Goal: Find specific page/section: Find specific page/section

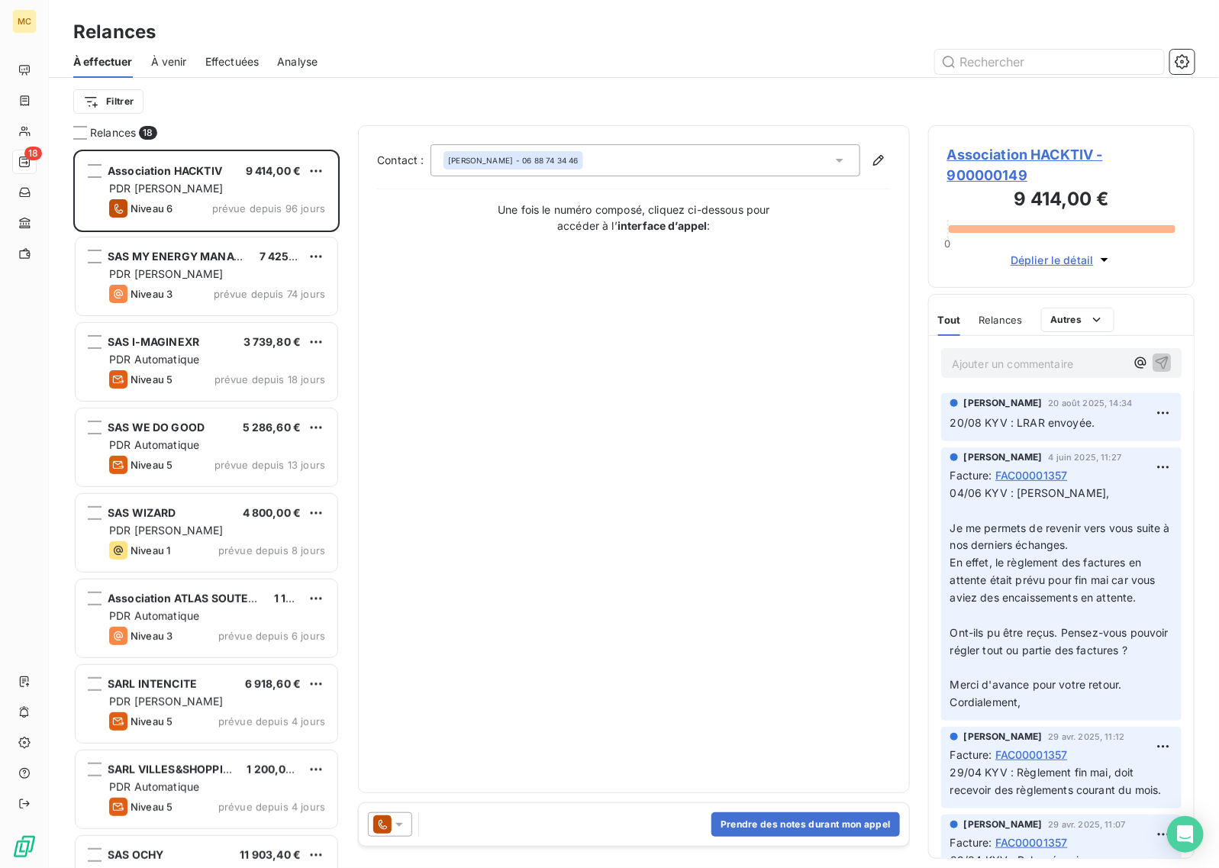
scroll to position [705, 252]
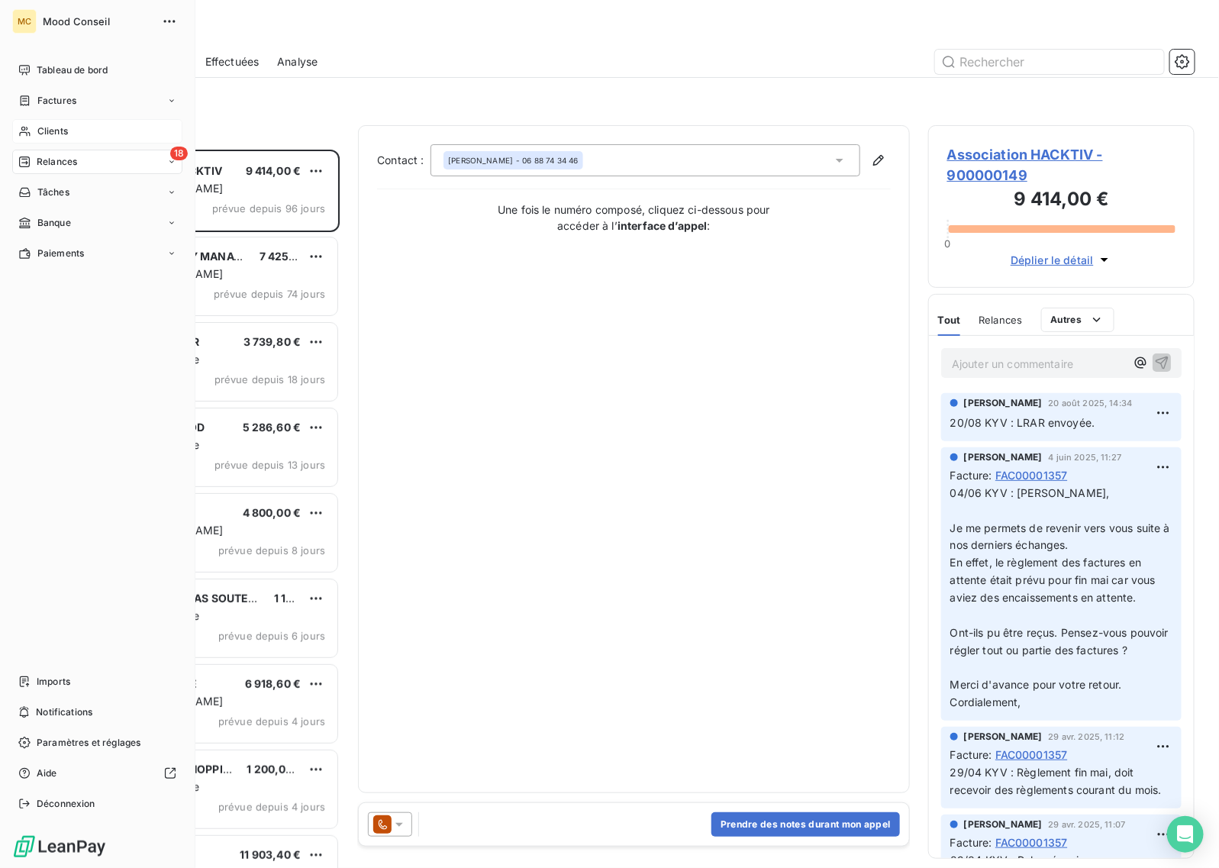
click at [62, 128] on span "Clients" at bounding box center [52, 131] width 31 height 14
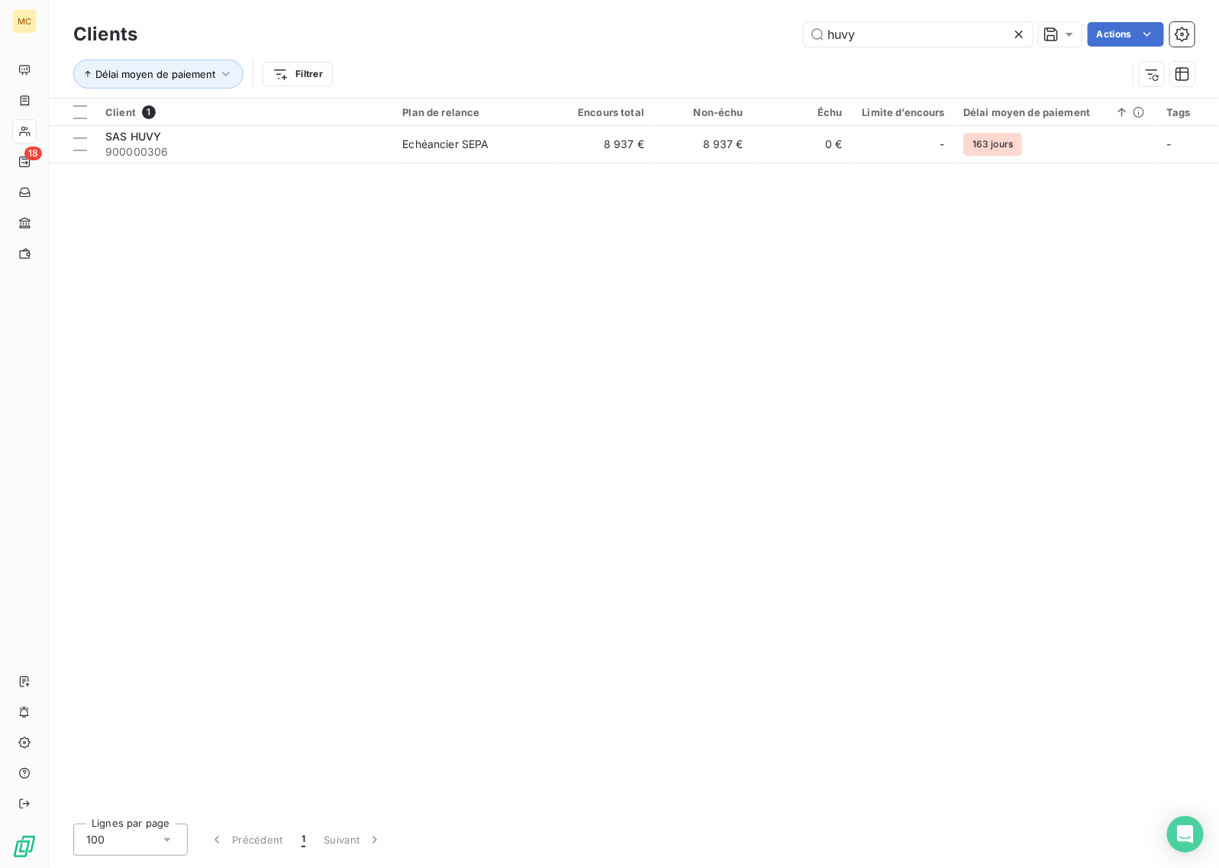
drag, startPoint x: 884, startPoint y: 23, endPoint x: 726, endPoint y: 44, distance: 159.5
click at [726, 44] on div "huvy Actions" at bounding box center [675, 34] width 1039 height 24
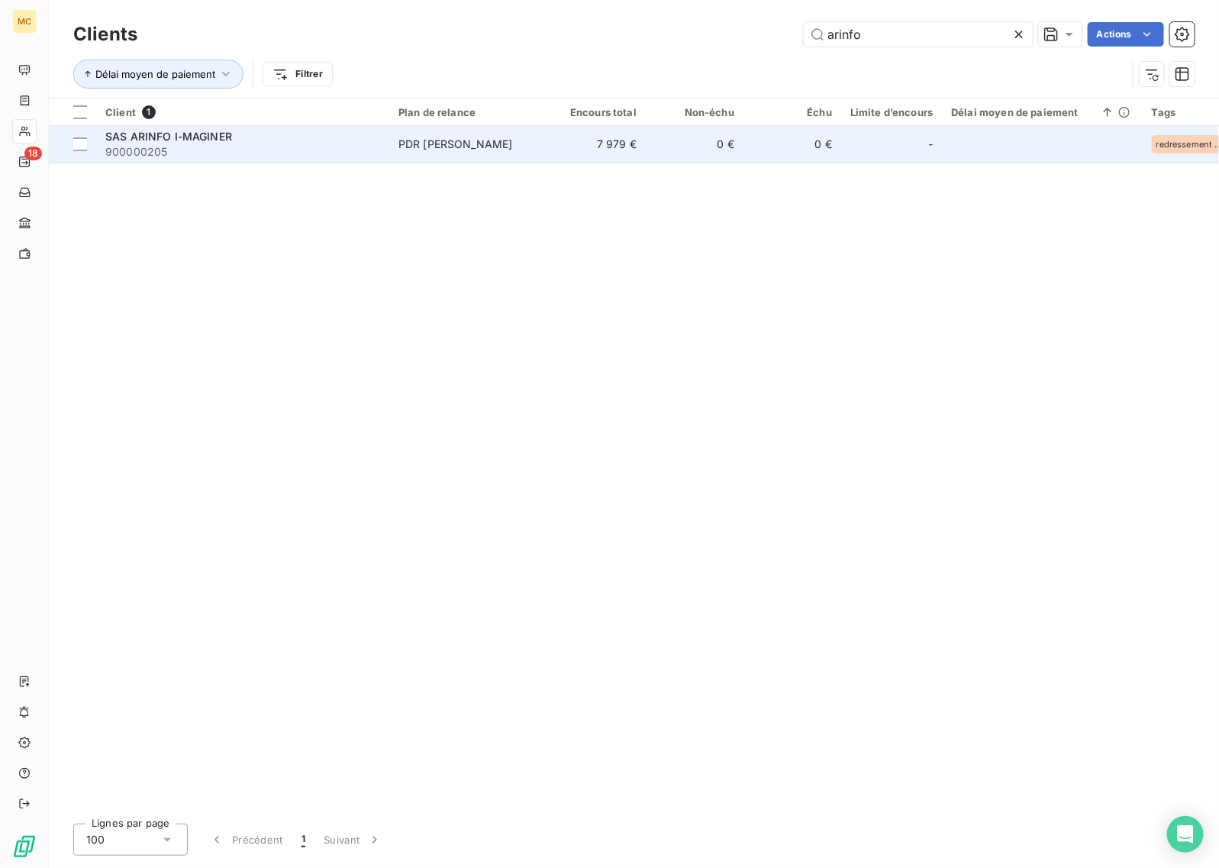
type input "arinfo"
click at [528, 143] on span "PDR [PERSON_NAME]" at bounding box center [469, 144] width 140 height 15
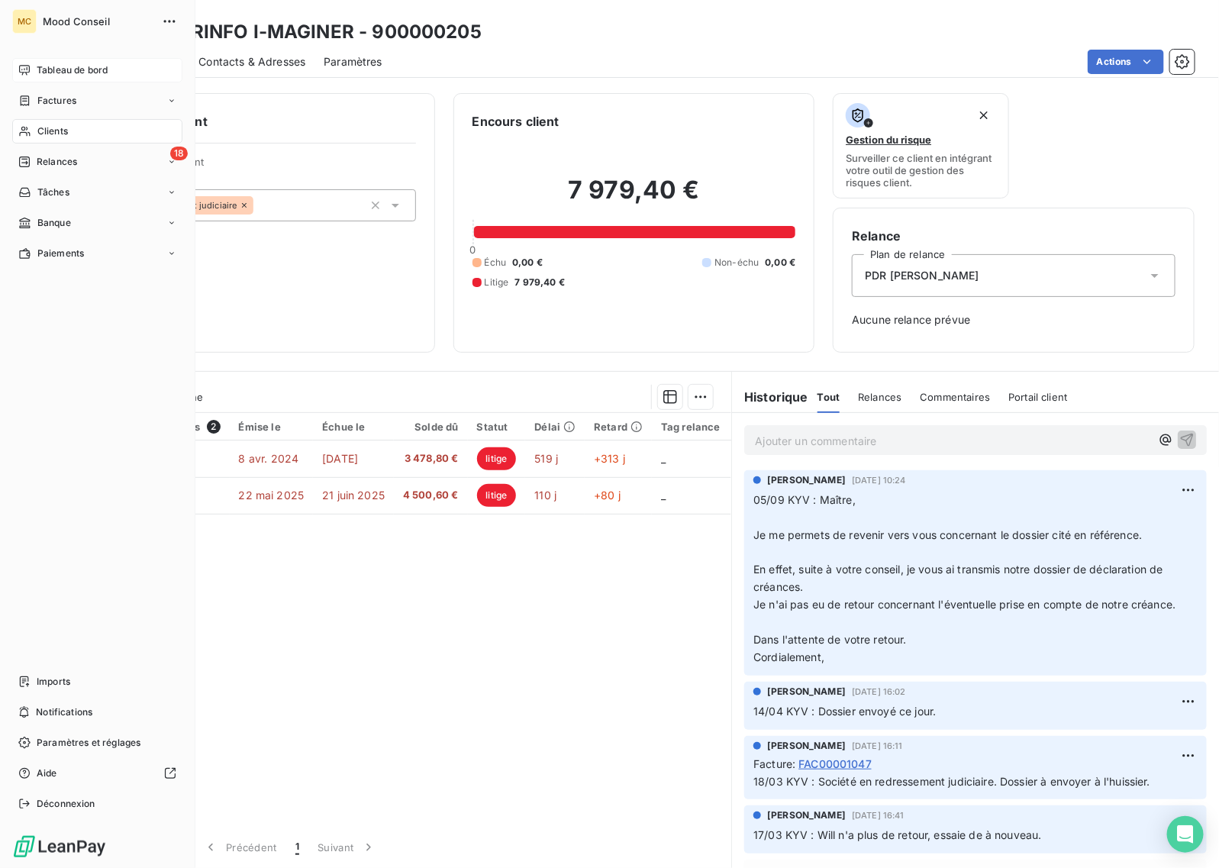
click at [24, 64] on icon at bounding box center [24, 70] width 12 height 12
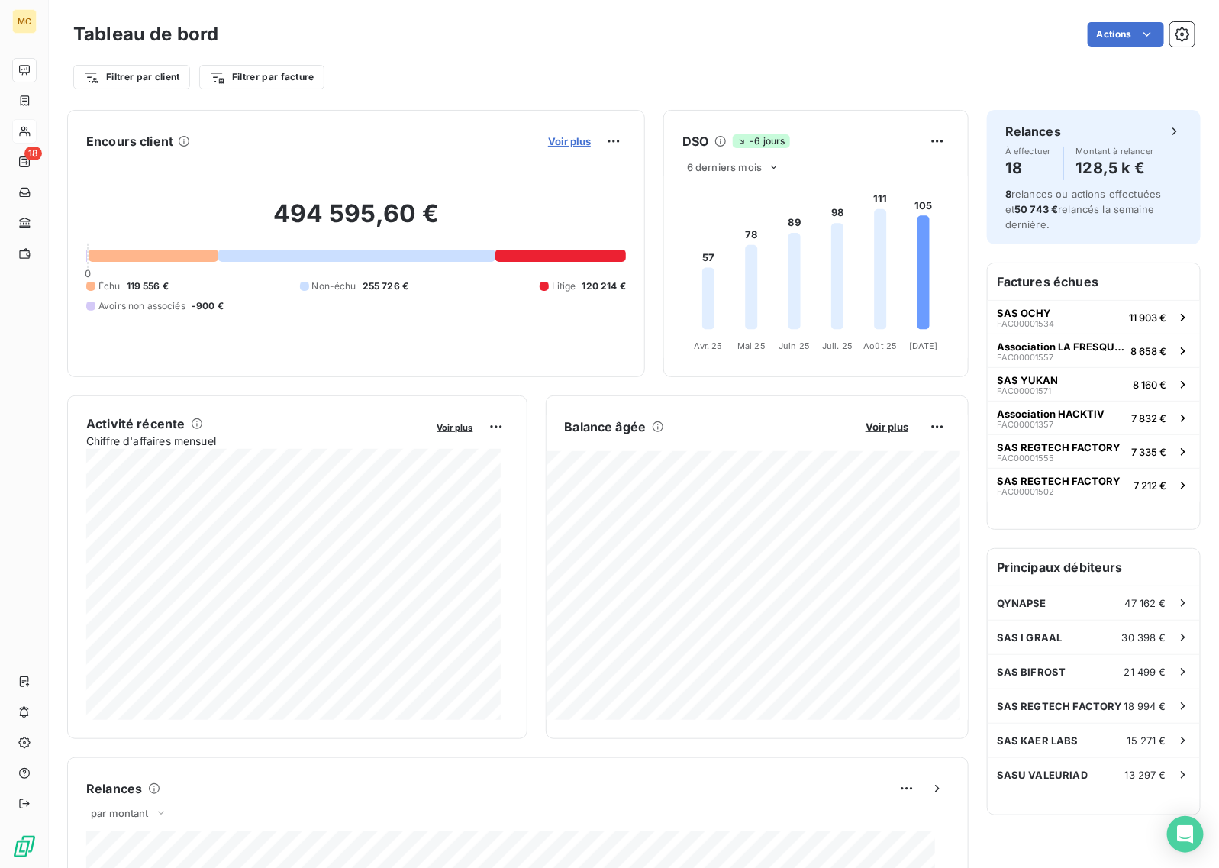
click at [551, 137] on span "Voir plus" at bounding box center [569, 141] width 43 height 12
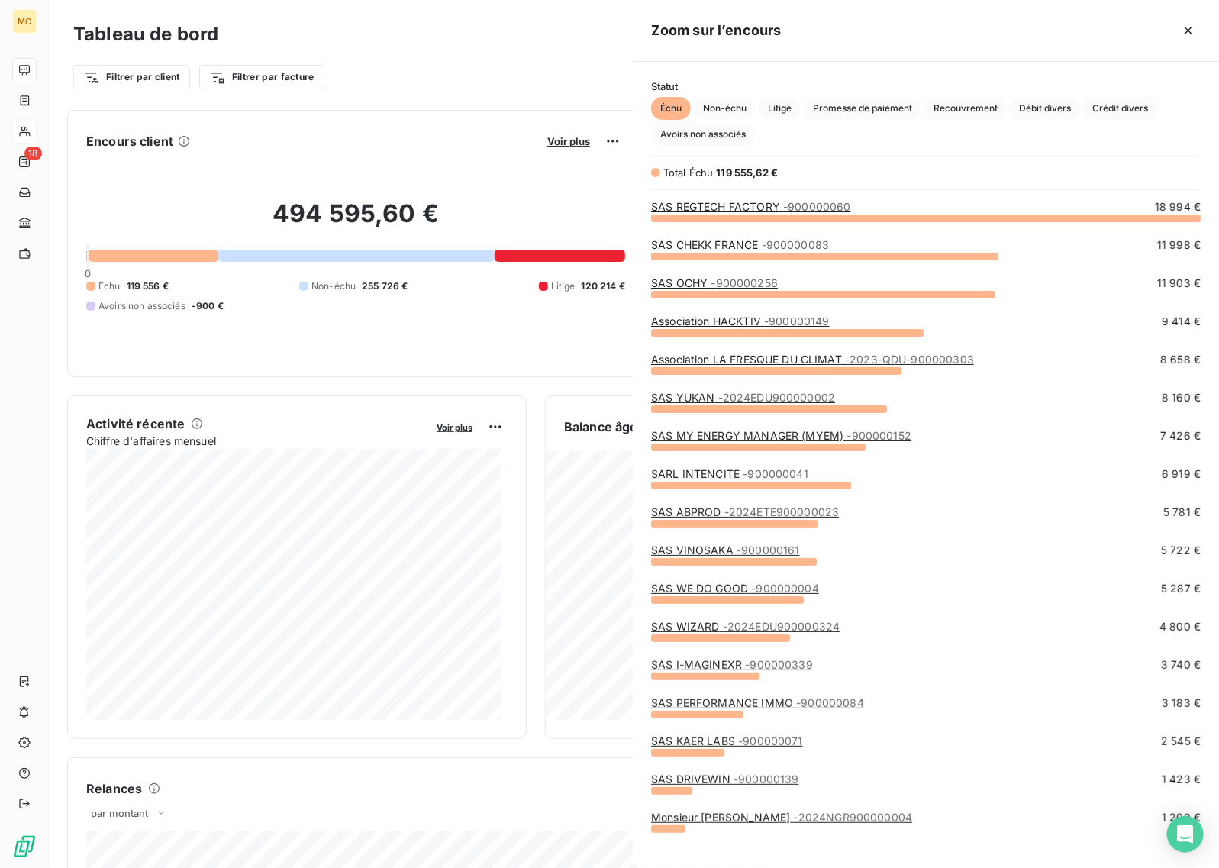
scroll to position [636, 573]
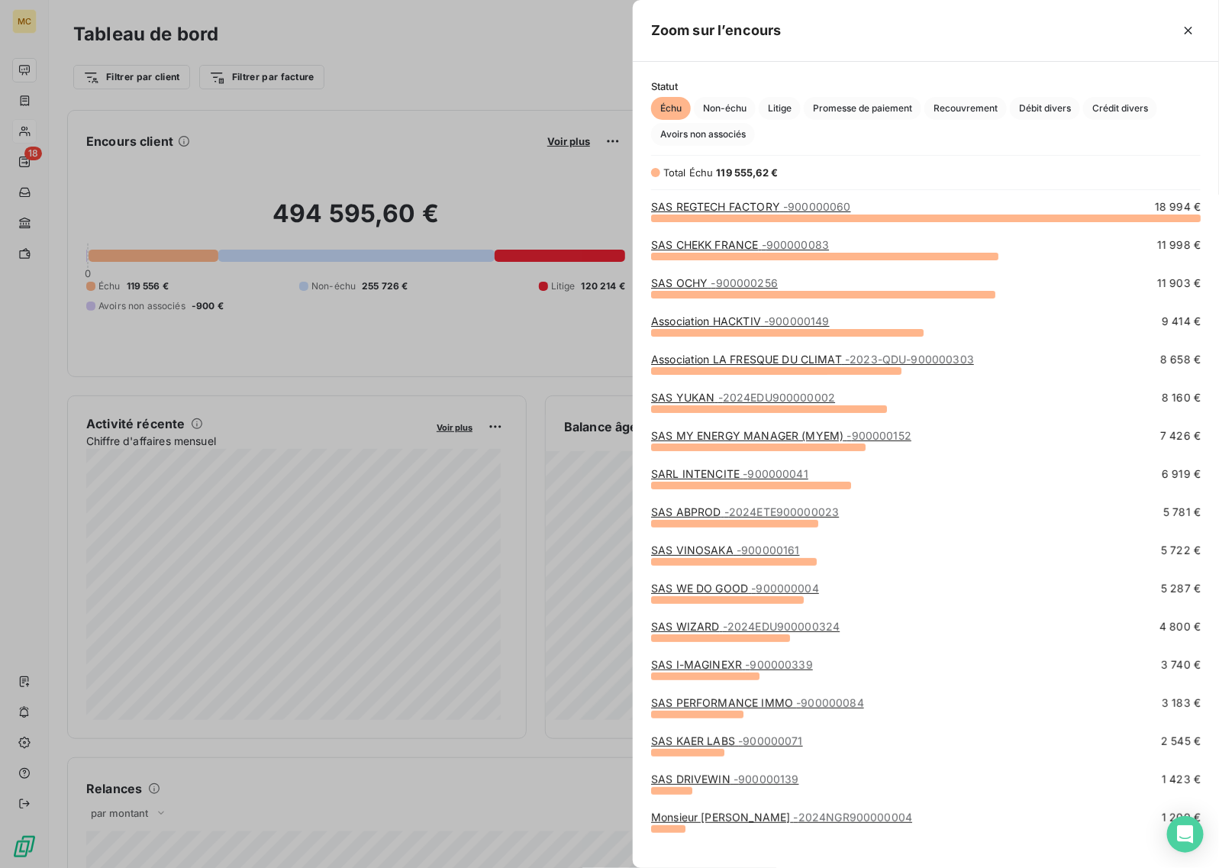
click at [486, 81] on div at bounding box center [609, 434] width 1219 height 868
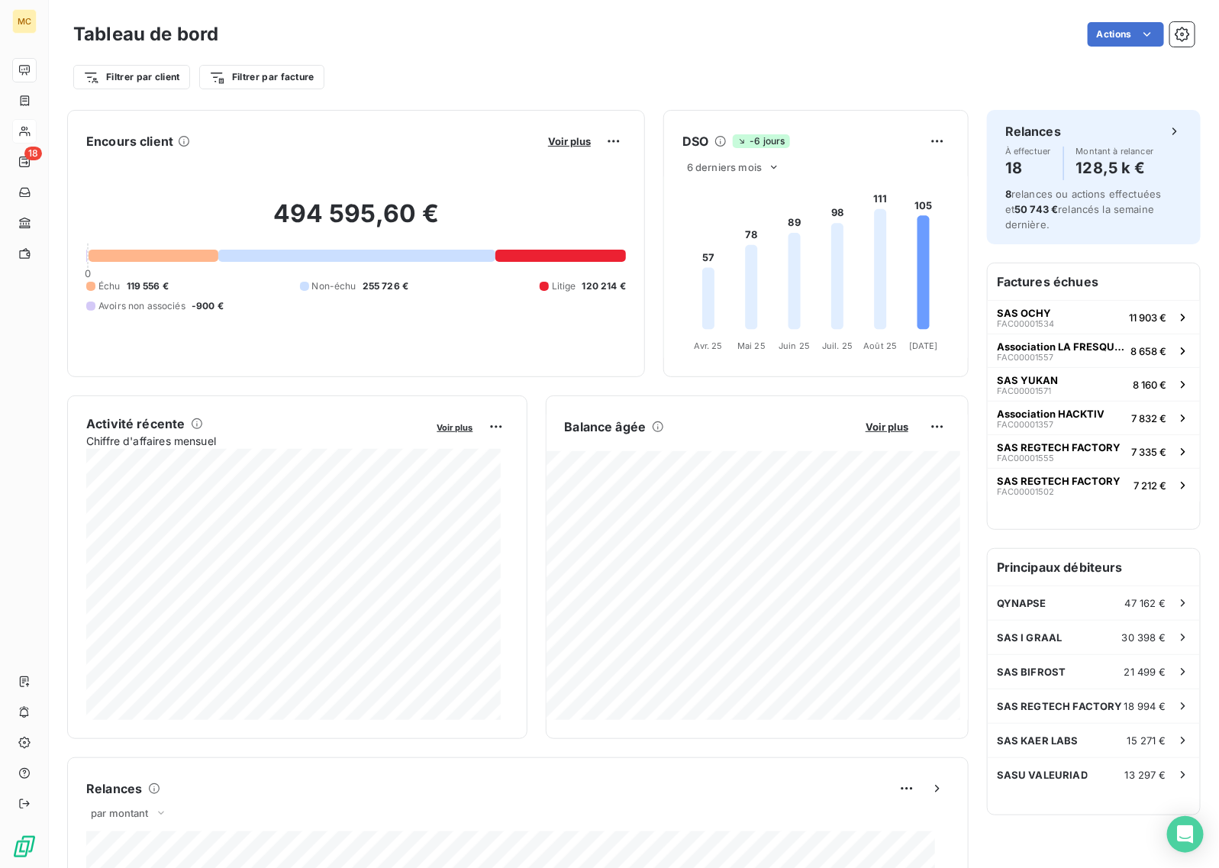
click at [435, 92] on div "Tableau de bord Actions Filtrer par client Filtrer par facture" at bounding box center [634, 50] width 1171 height 101
drag, startPoint x: 676, startPoint y: 60, endPoint x: 593, endPoint y: 48, distance: 83.3
click at [670, 60] on div "Filtrer par client Filtrer par facture" at bounding box center [634, 70] width 1122 height 41
